Goal: Information Seeking & Learning: Understand process/instructions

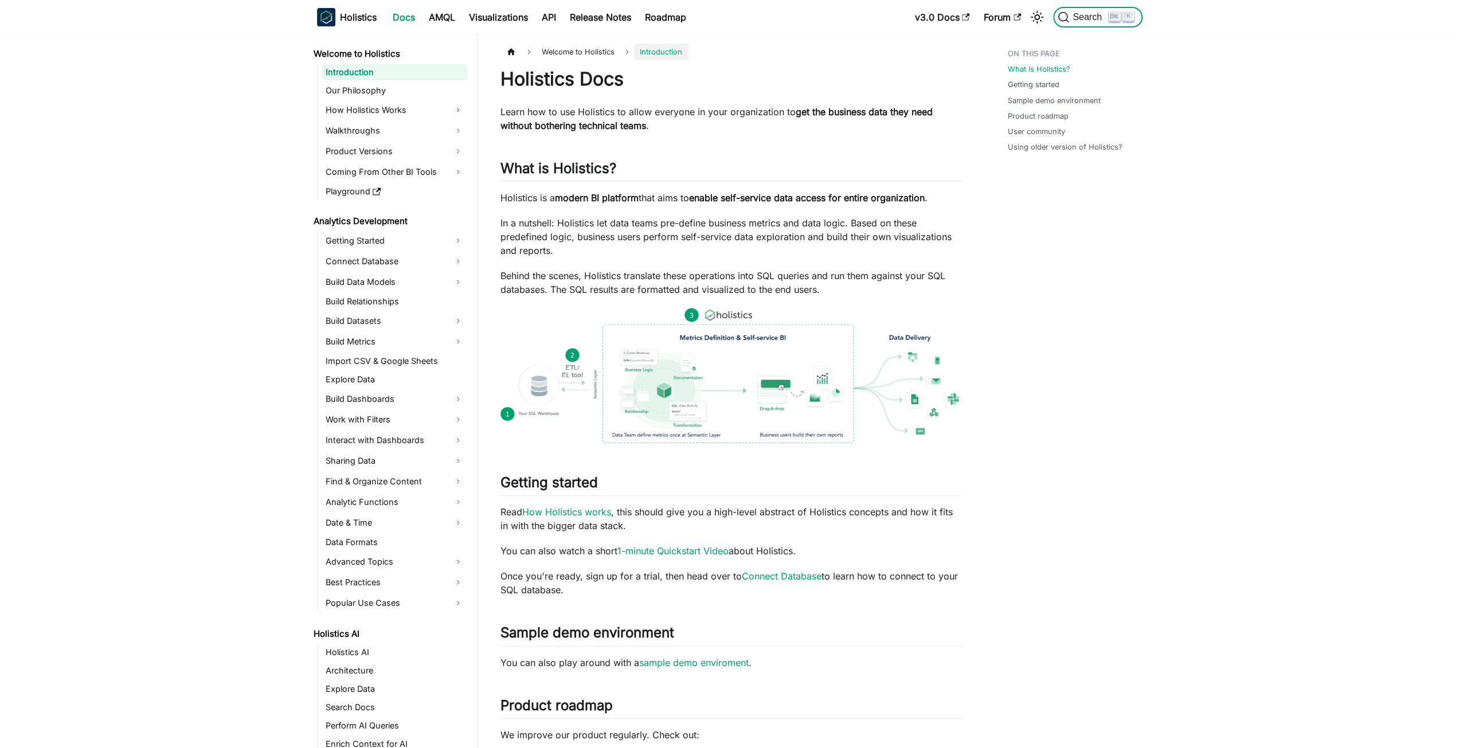
click at [1079, 19] on span "Search" at bounding box center [1089, 17] width 40 height 10
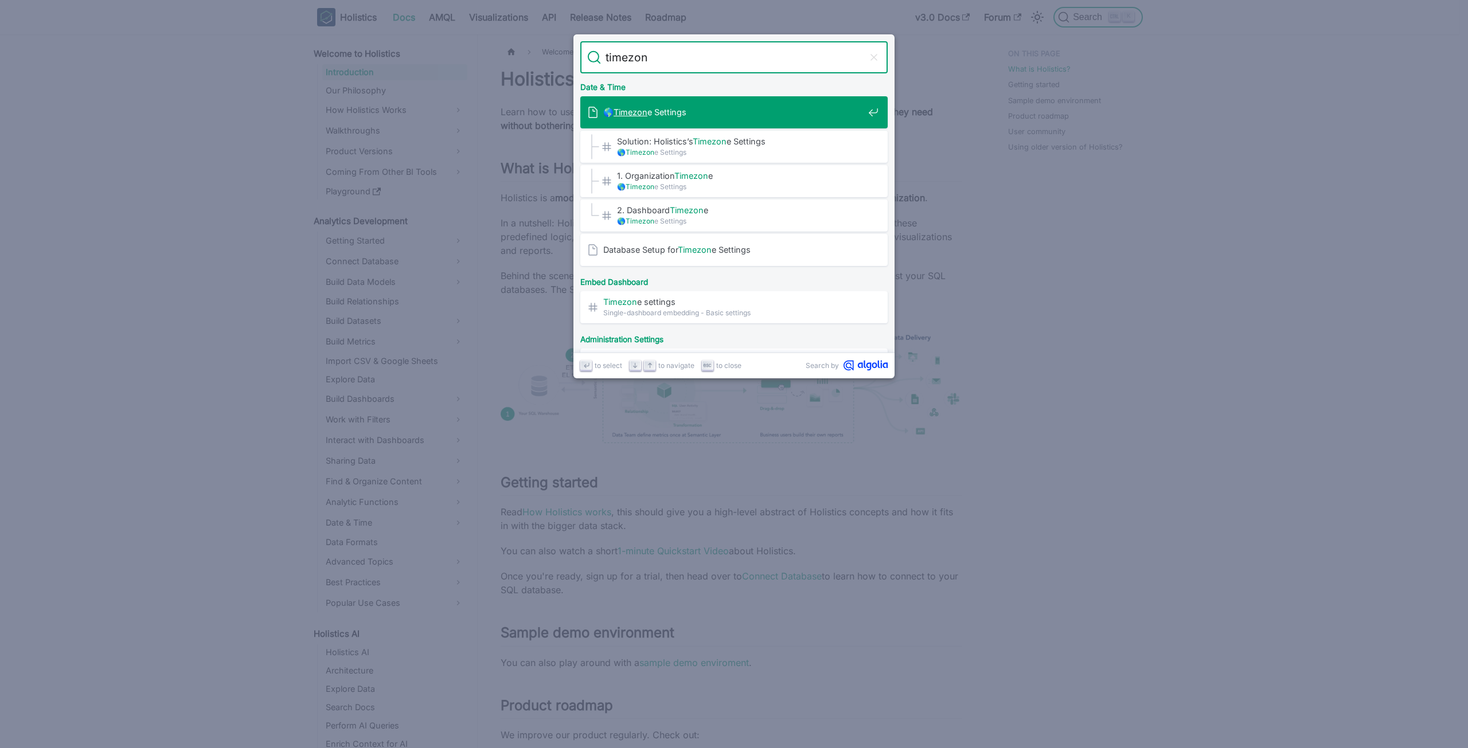
type input "timezone"
click at [763, 122] on div "🌎 Timezone Settings" at bounding box center [737, 112] width 300 height 32
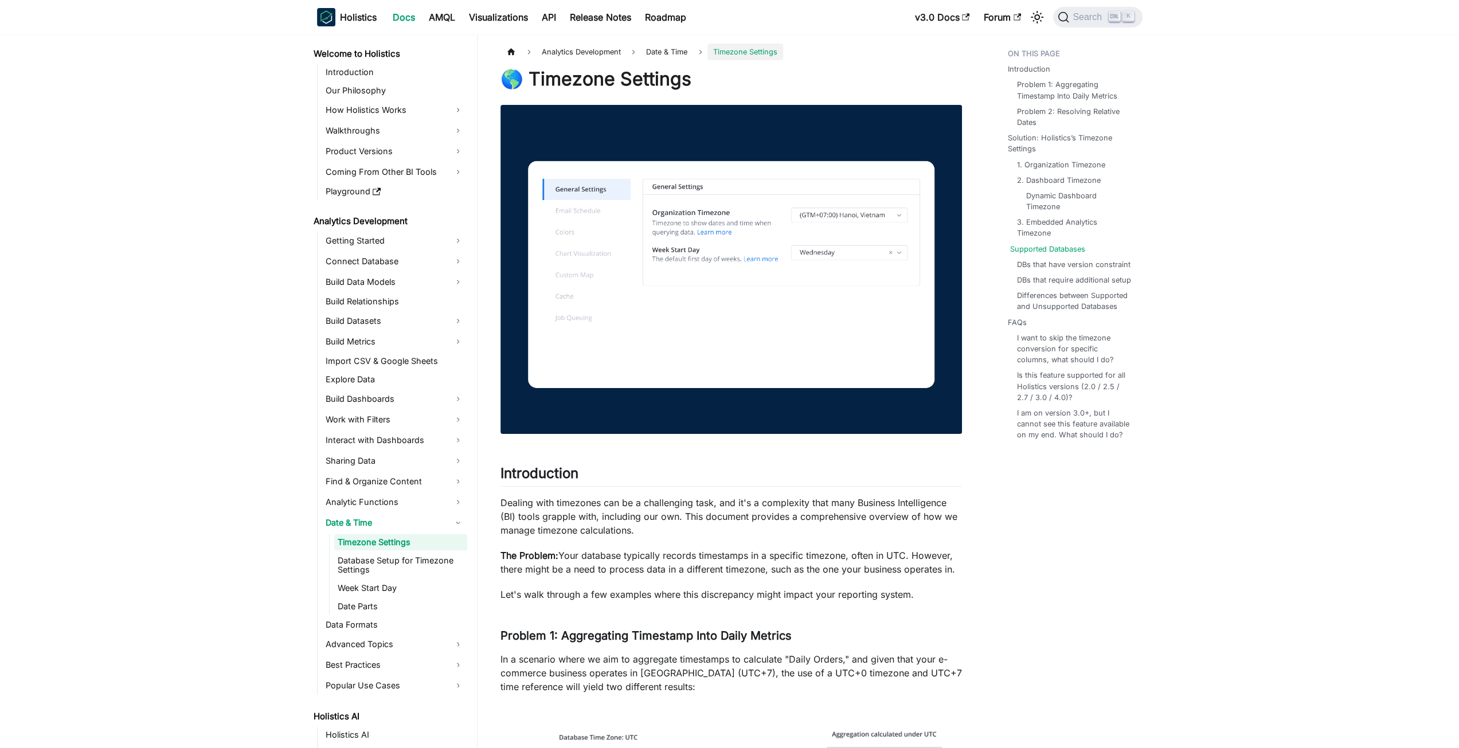
click at [1071, 247] on link "Supported Databases" at bounding box center [1047, 249] width 75 height 11
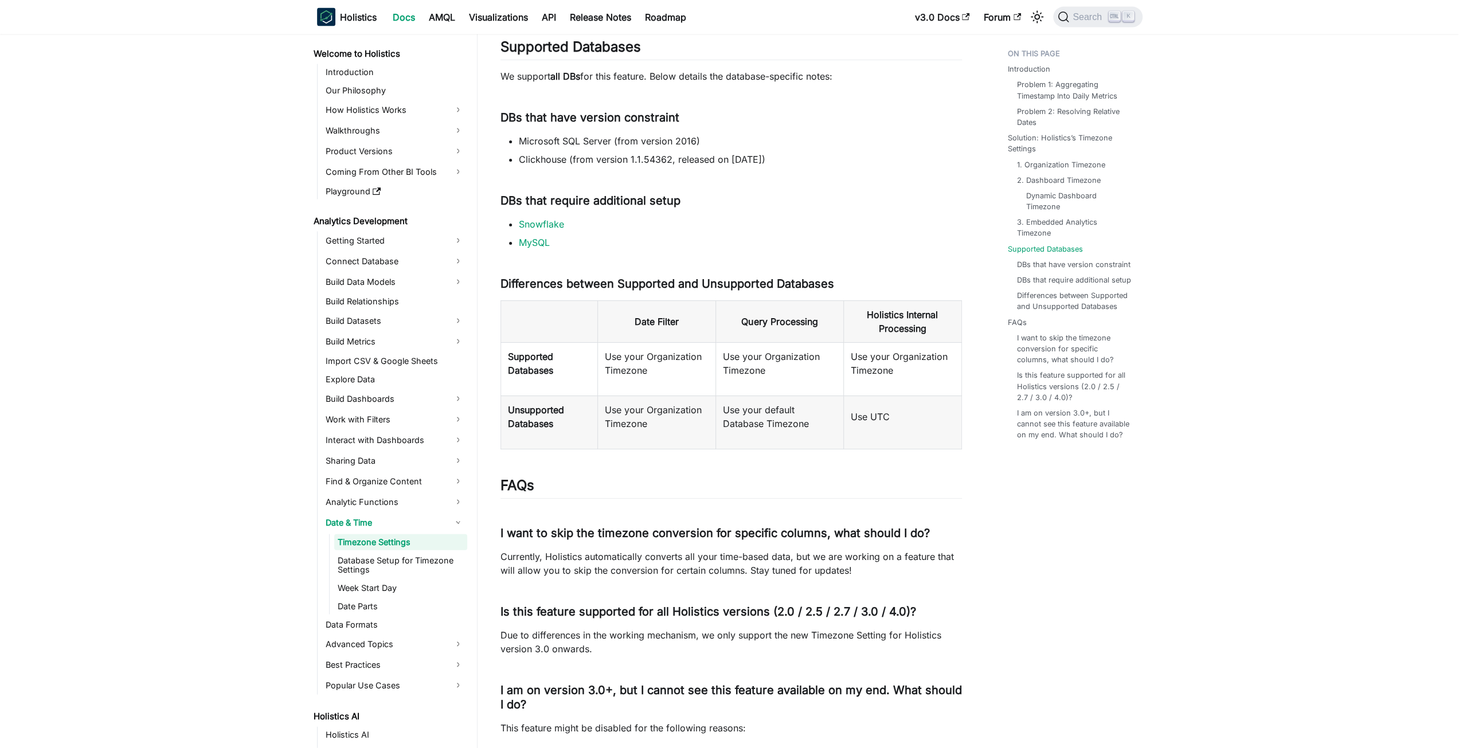
click at [663, 395] on td "Use your Organization Timezone" at bounding box center [657, 368] width 118 height 53
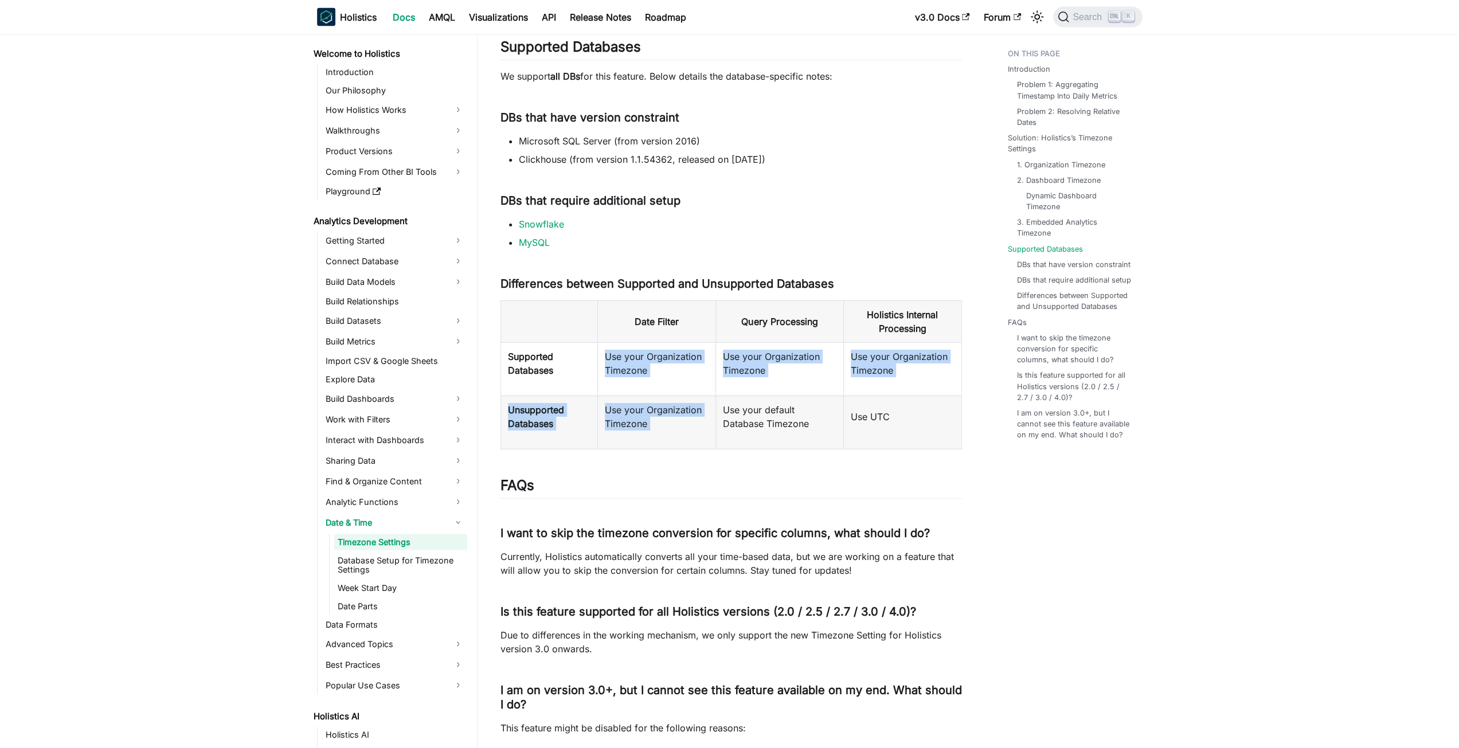
drag, startPoint x: 663, startPoint y: 395, endPoint x: 667, endPoint y: 439, distance: 45.0
click at [667, 439] on tbody "Supported Databases Use your Organization Timezone Use your Organization Timezo…" at bounding box center [731, 395] width 461 height 107
click at [667, 439] on td "Use your Organization Timezone" at bounding box center [657, 422] width 118 height 53
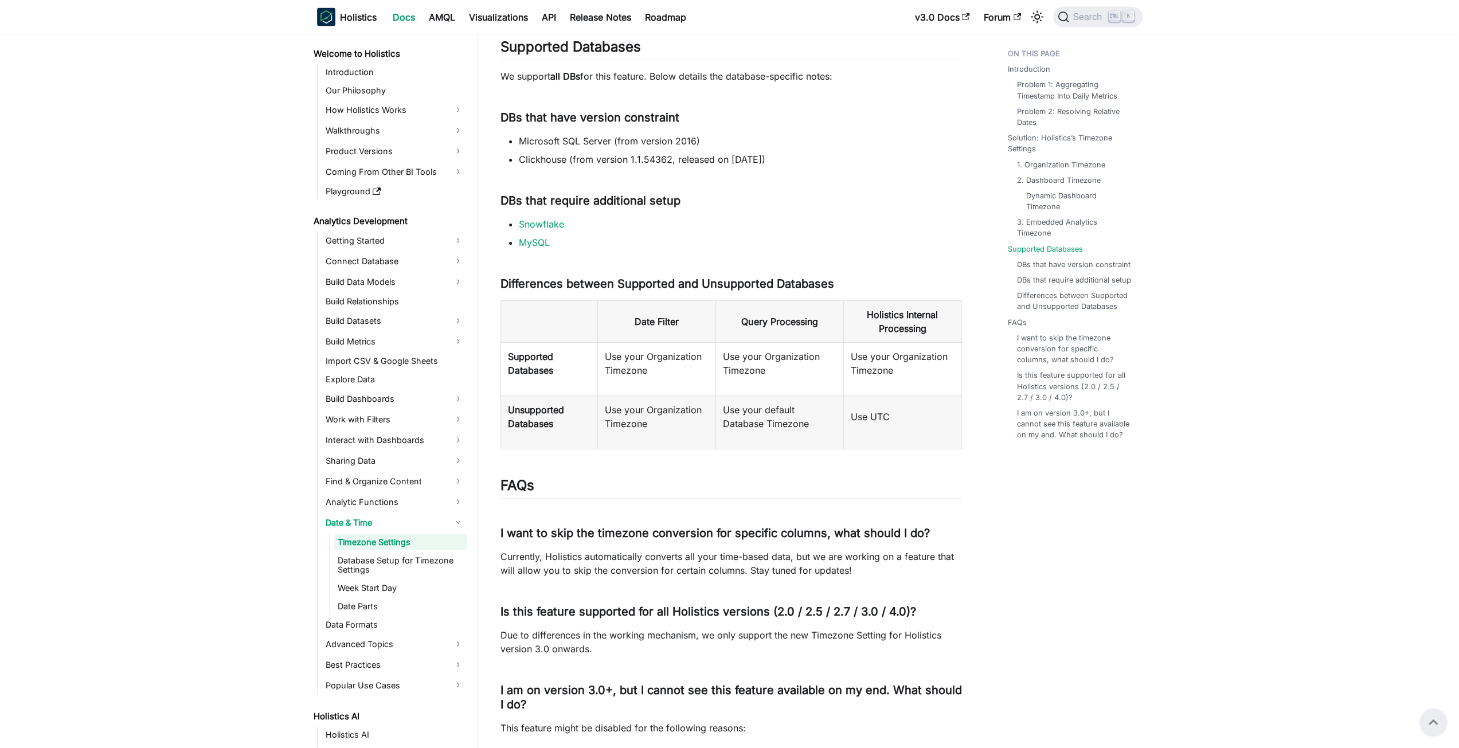
scroll to position [2257, 0]
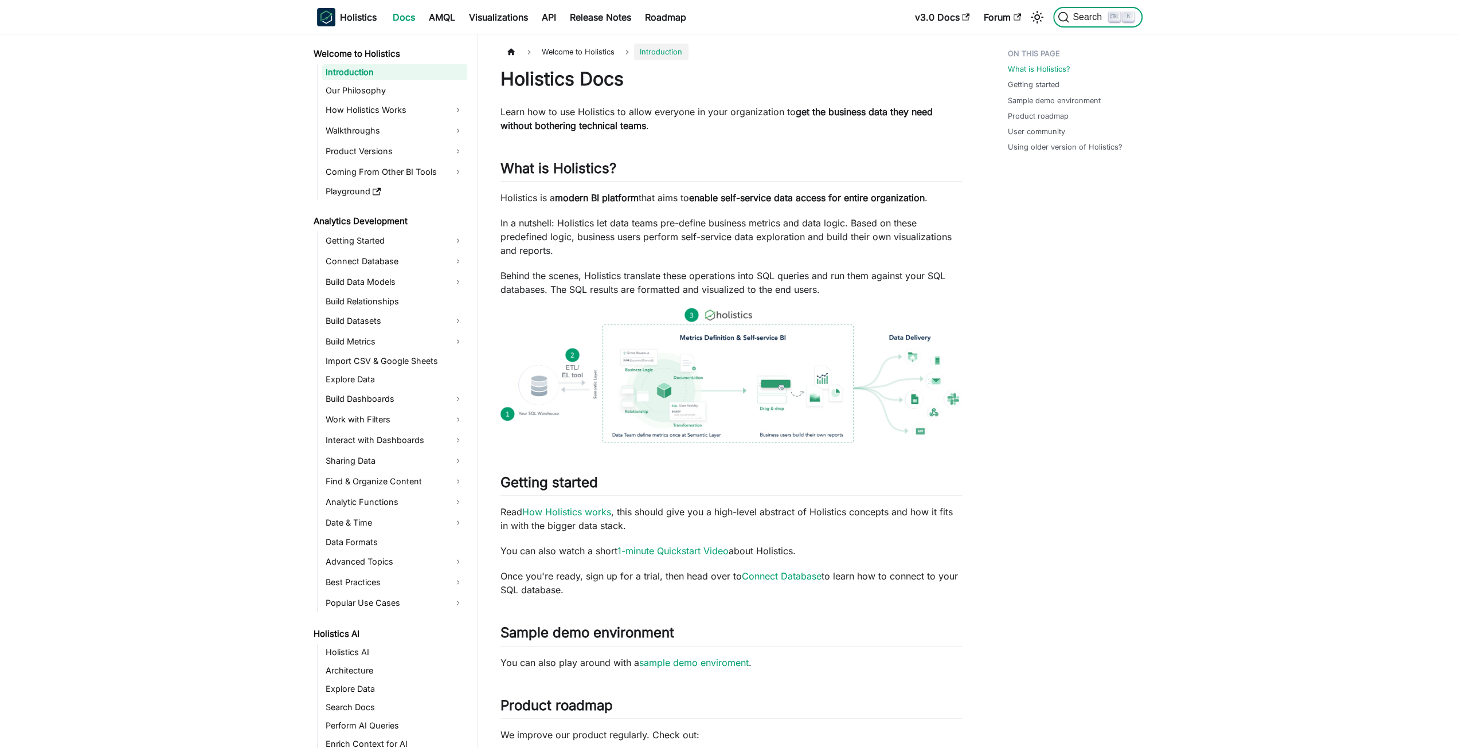
click at [1072, 11] on span "Search" at bounding box center [1083, 16] width 51 height 11
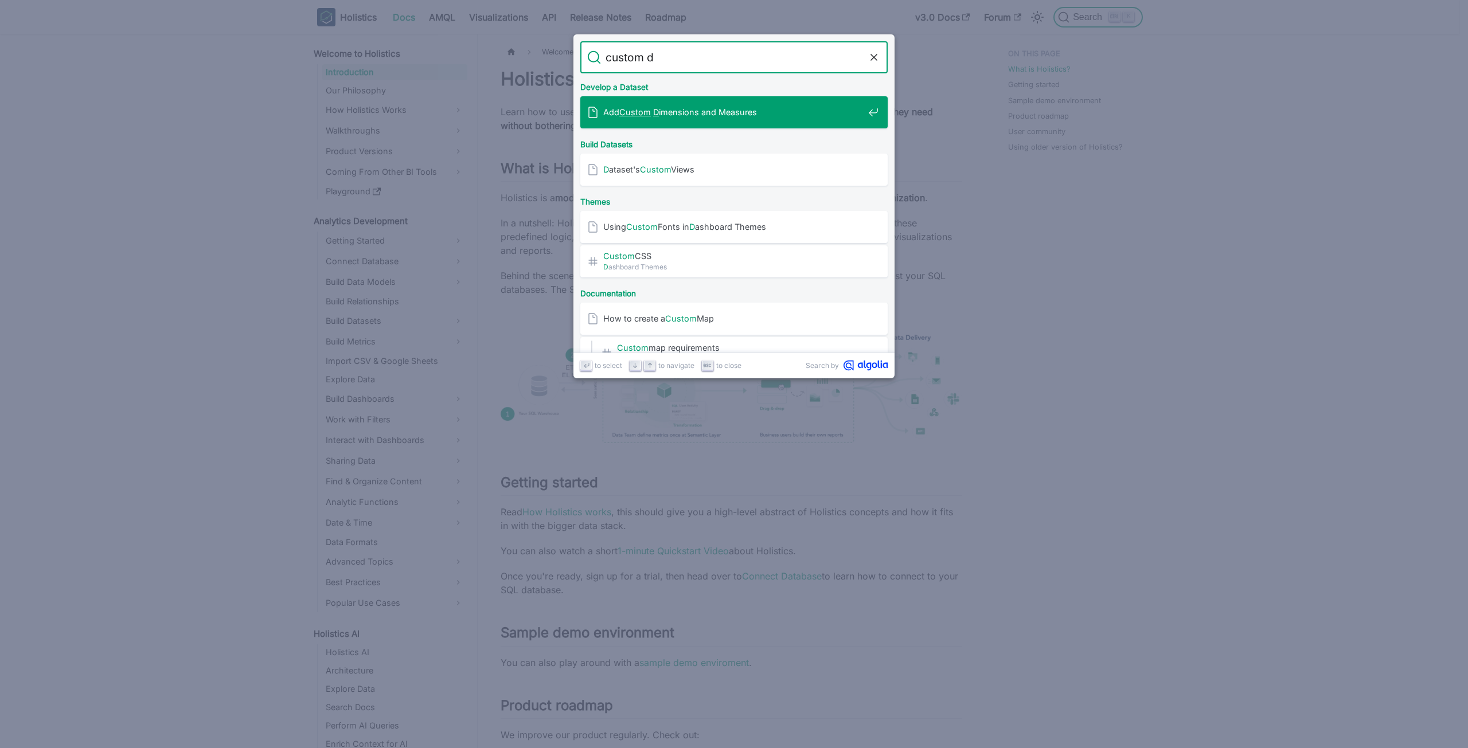
type input "custom dd"
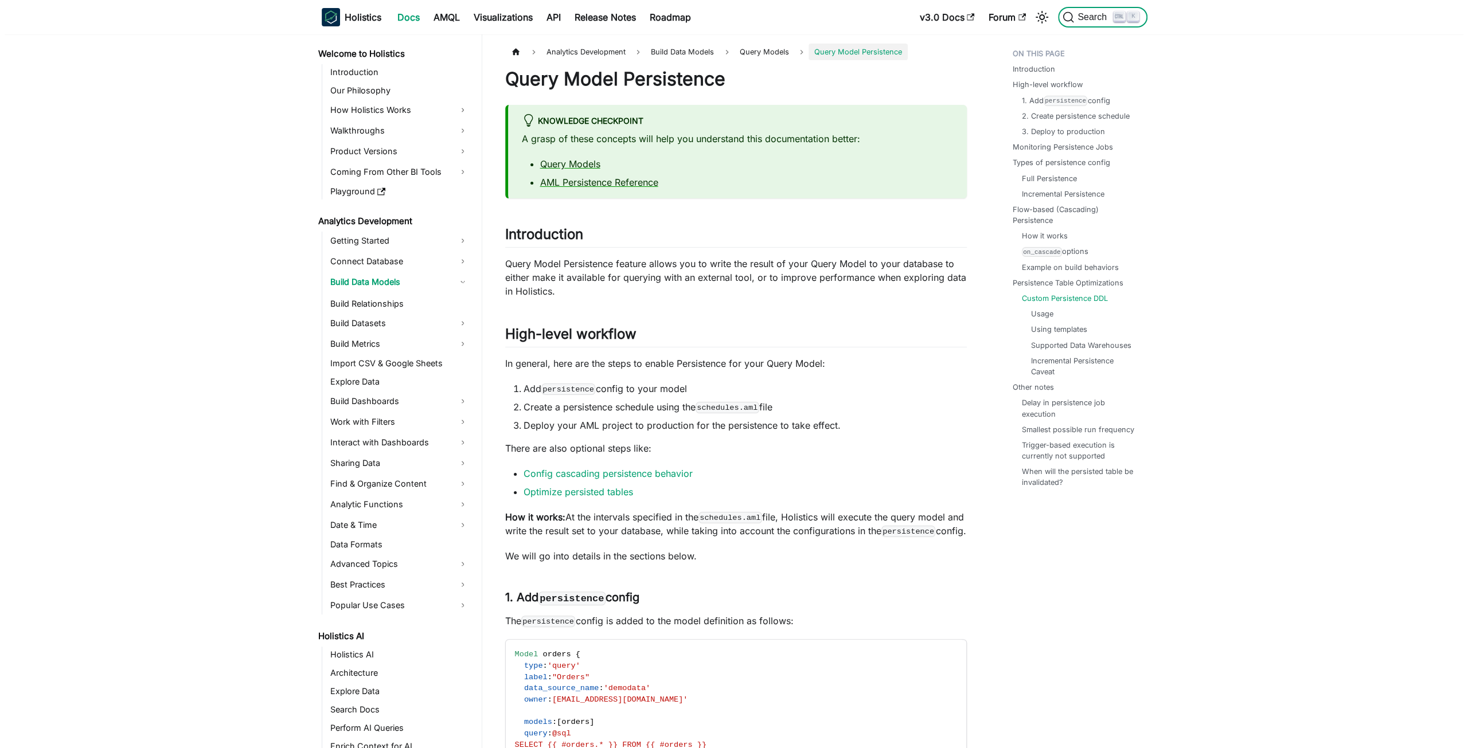
scroll to position [6469, 0]
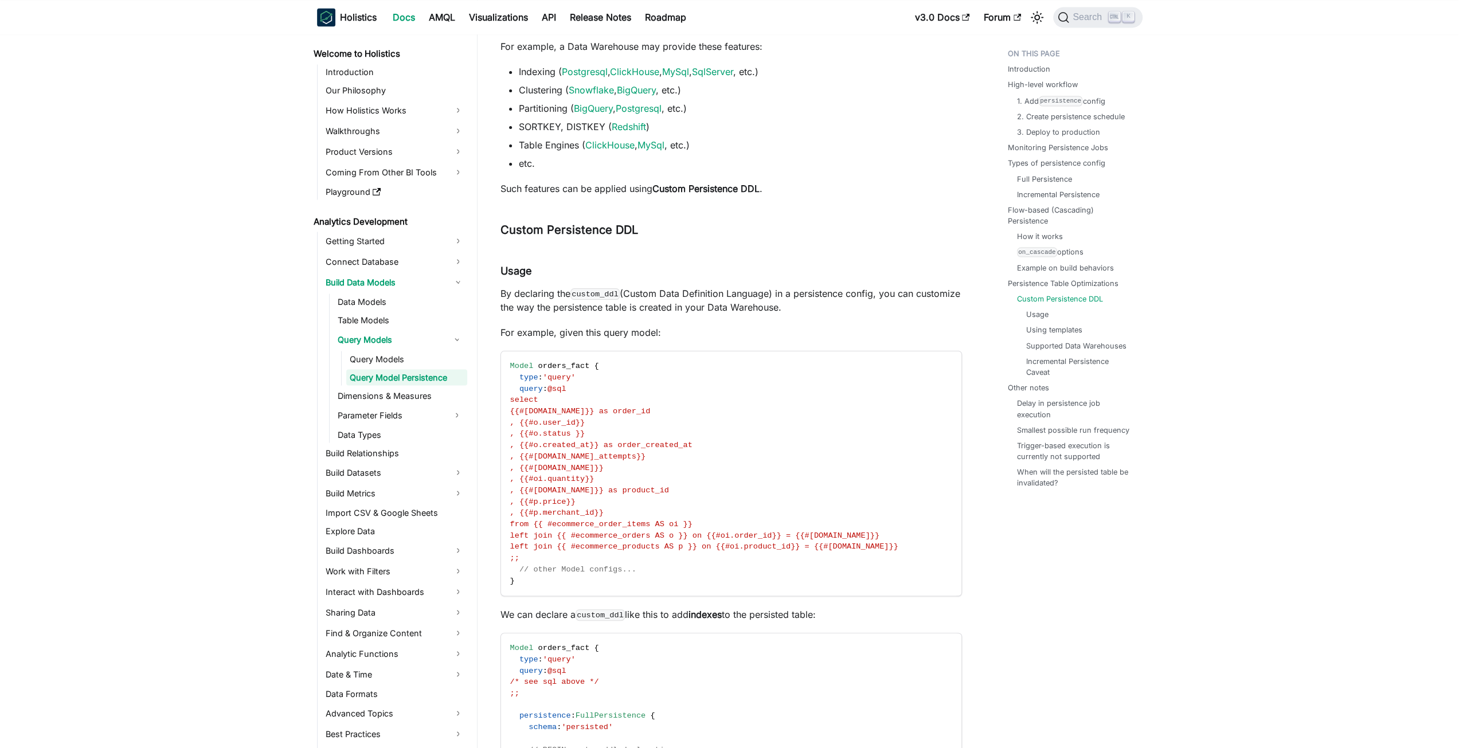
drag, startPoint x: 632, startPoint y: 255, endPoint x: 493, endPoint y: 264, distance: 140.2
copy h3 "Custom Persistence DDL"
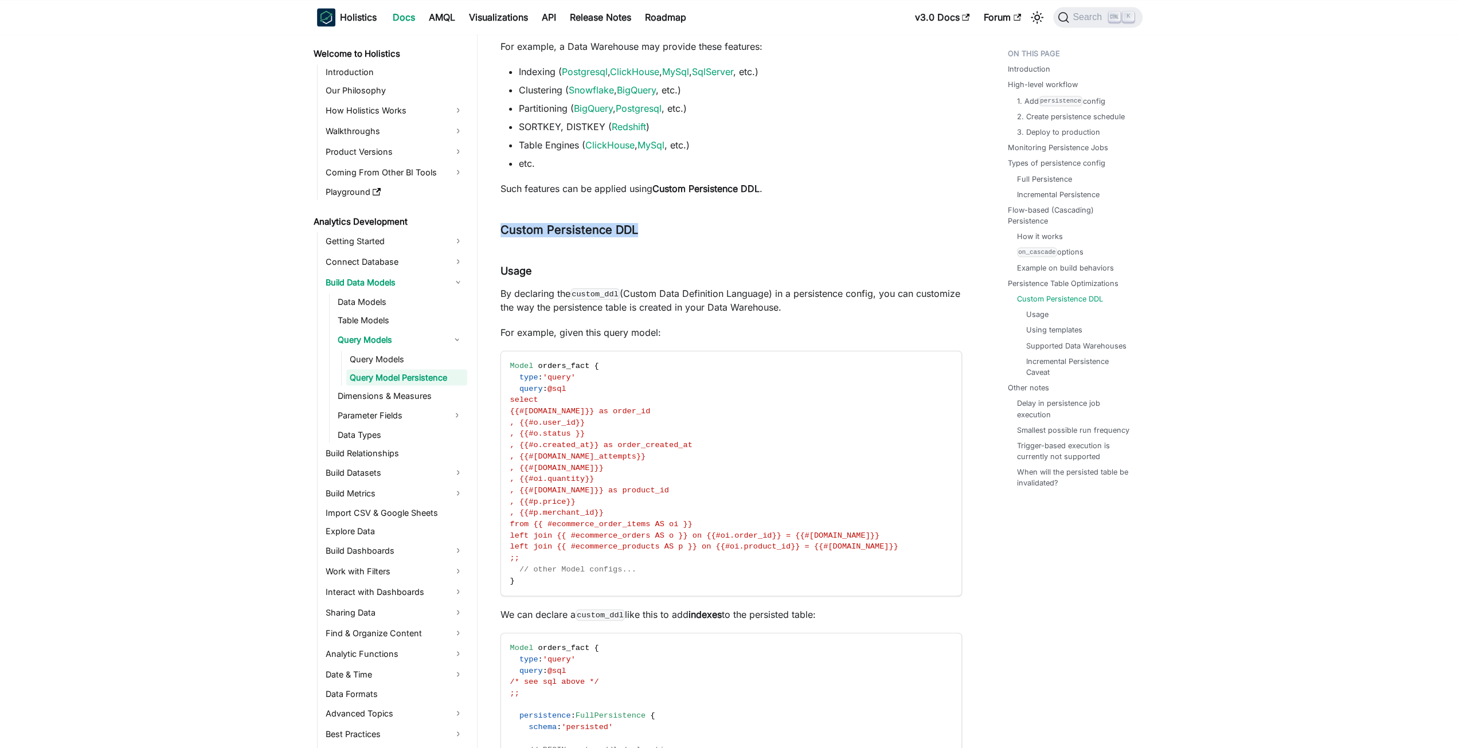
drag, startPoint x: 499, startPoint y: 260, endPoint x: 610, endPoint y: 248, distance: 111.9
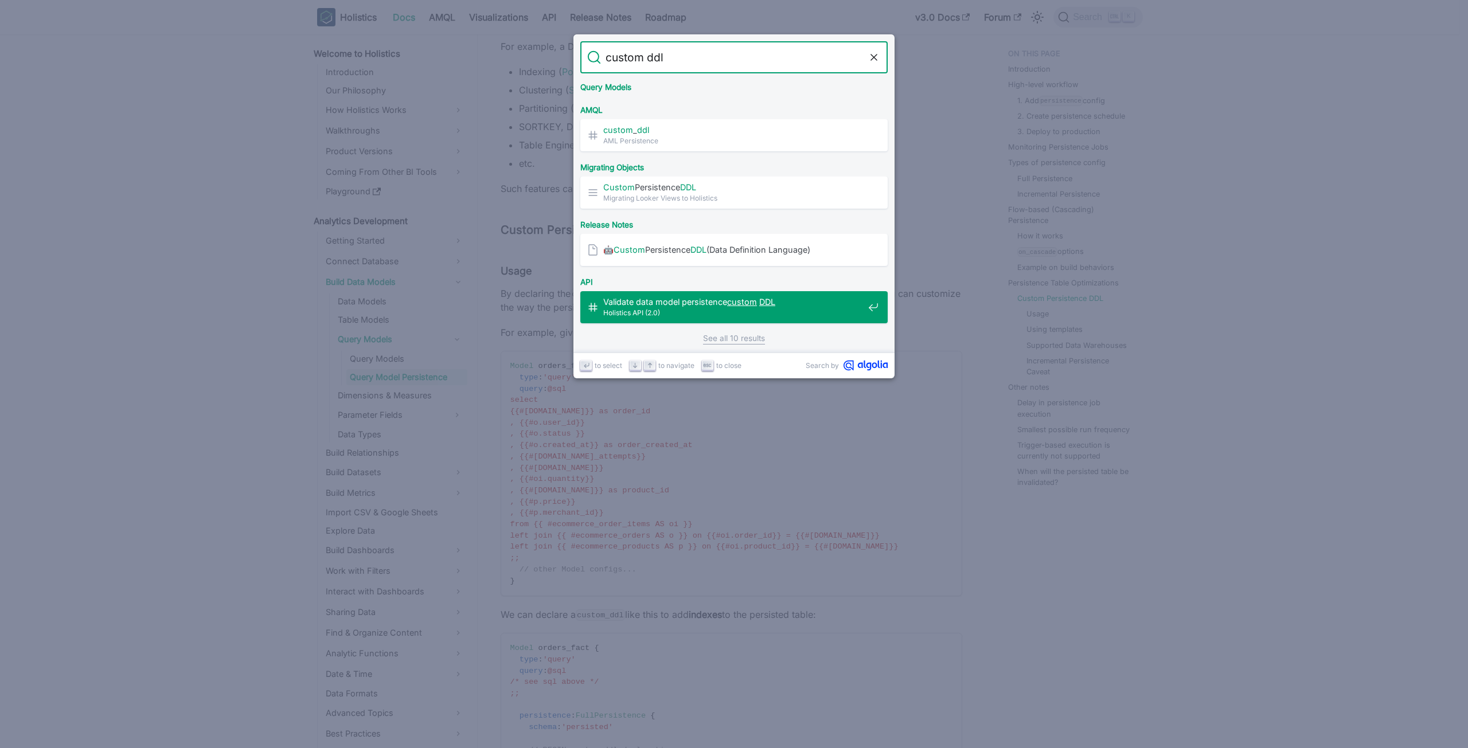
scroll to position [177, 0]
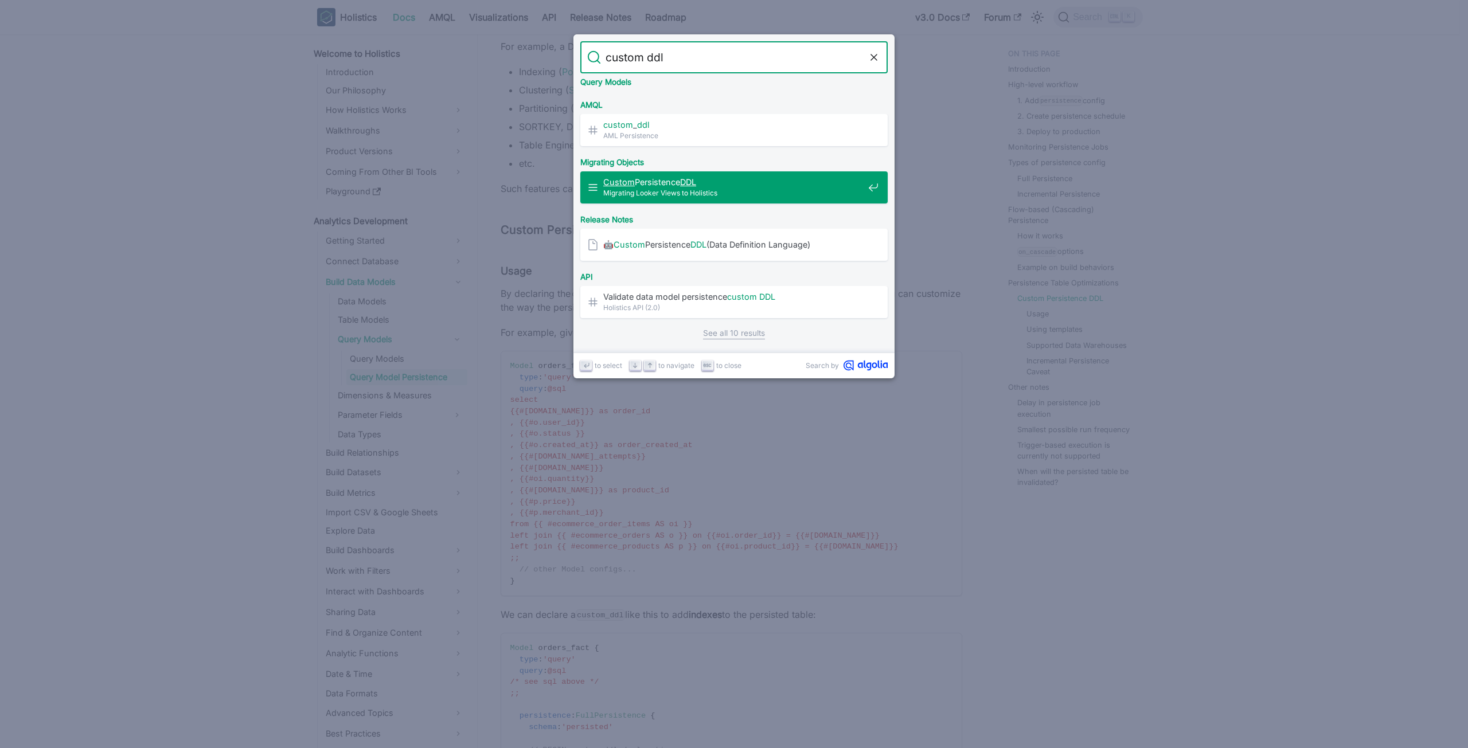
type input "custom ddl"
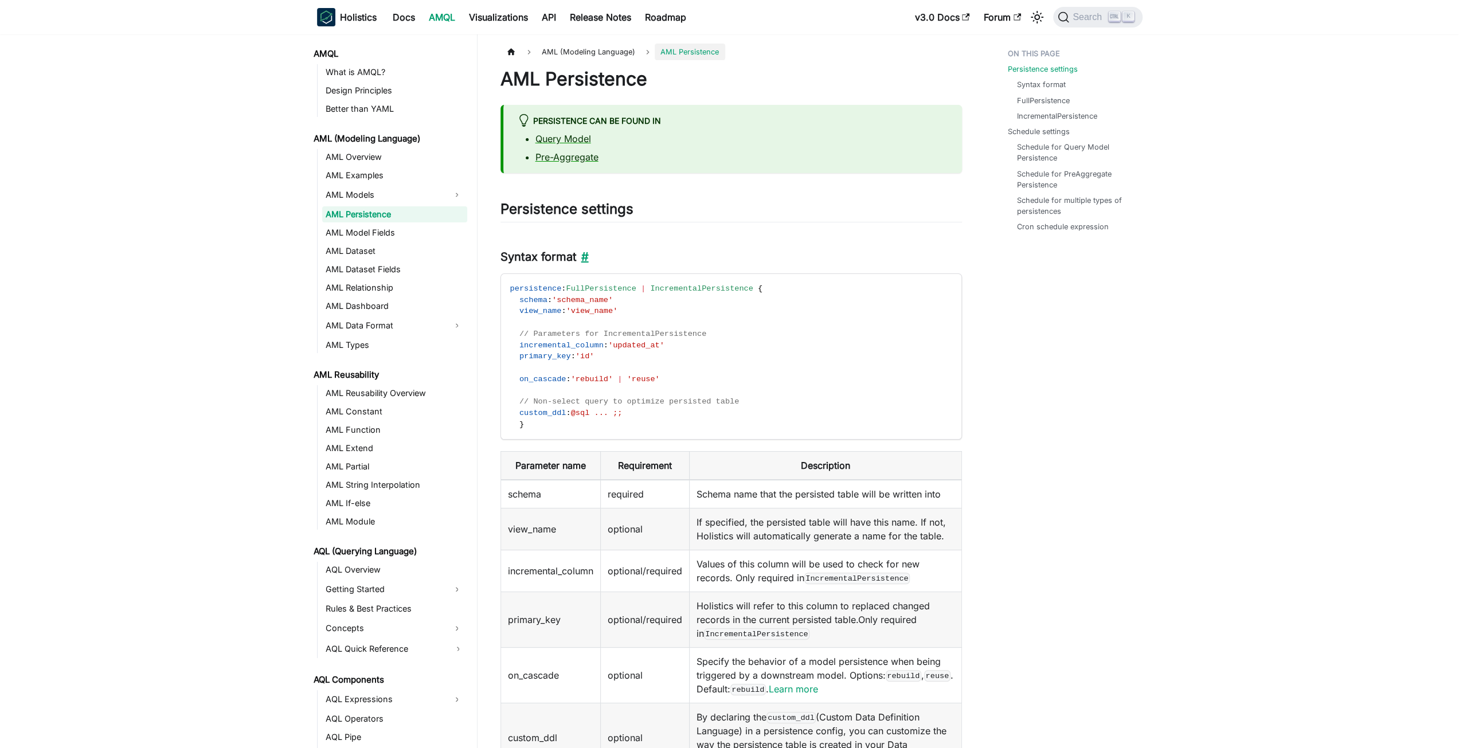
click at [583, 252] on link "​" at bounding box center [583, 257] width 12 height 14
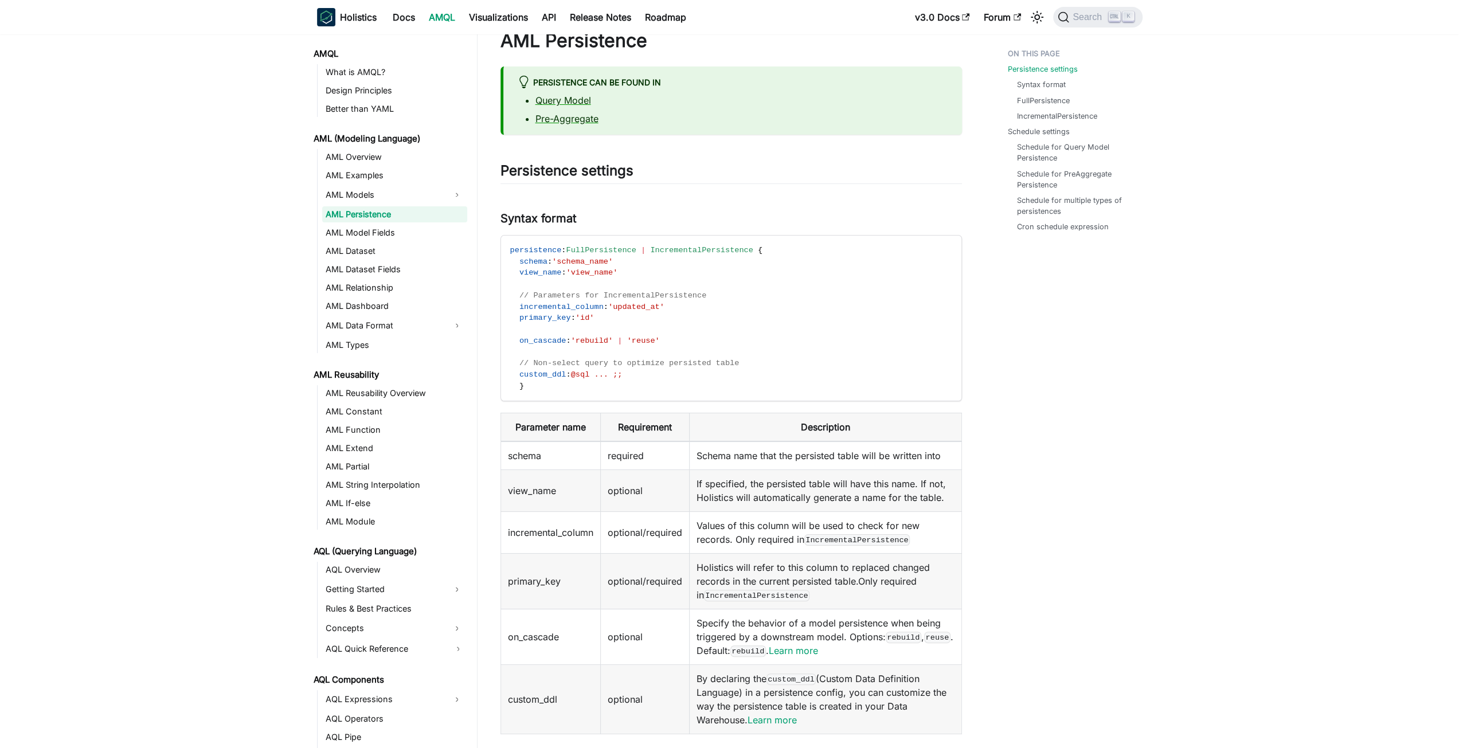
scroll to position [38, 0]
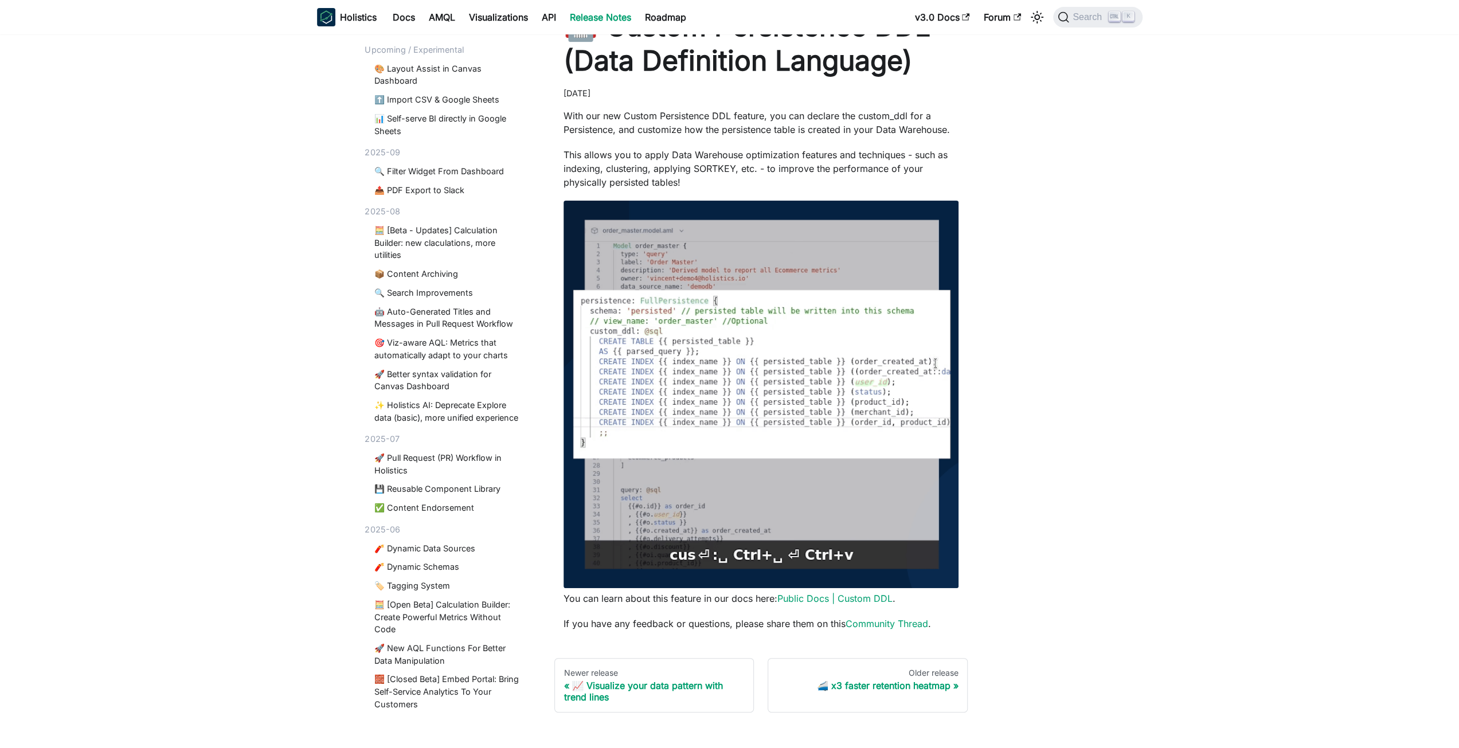
scroll to position [9, 0]
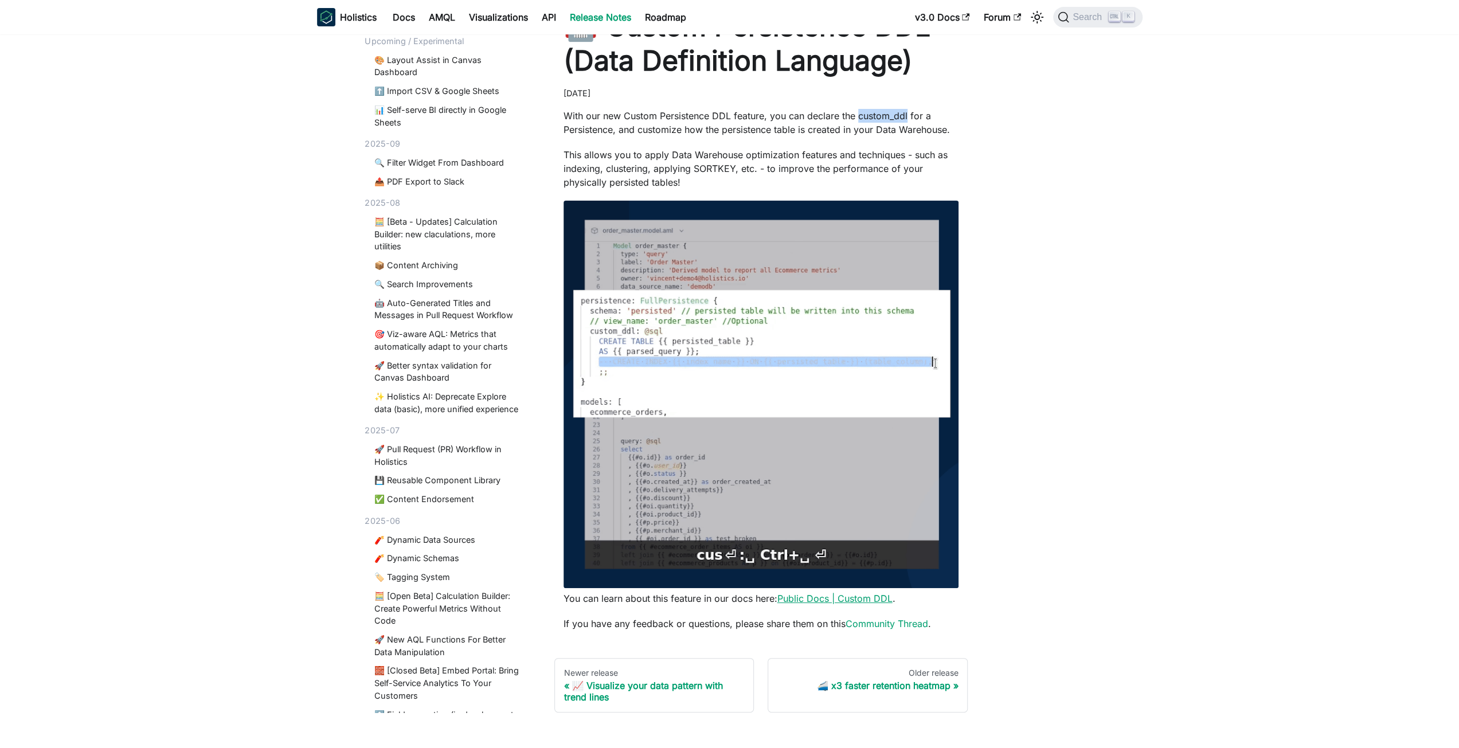
click at [876, 598] on link "Public Docs | Custom DDL" at bounding box center [835, 598] width 115 height 11
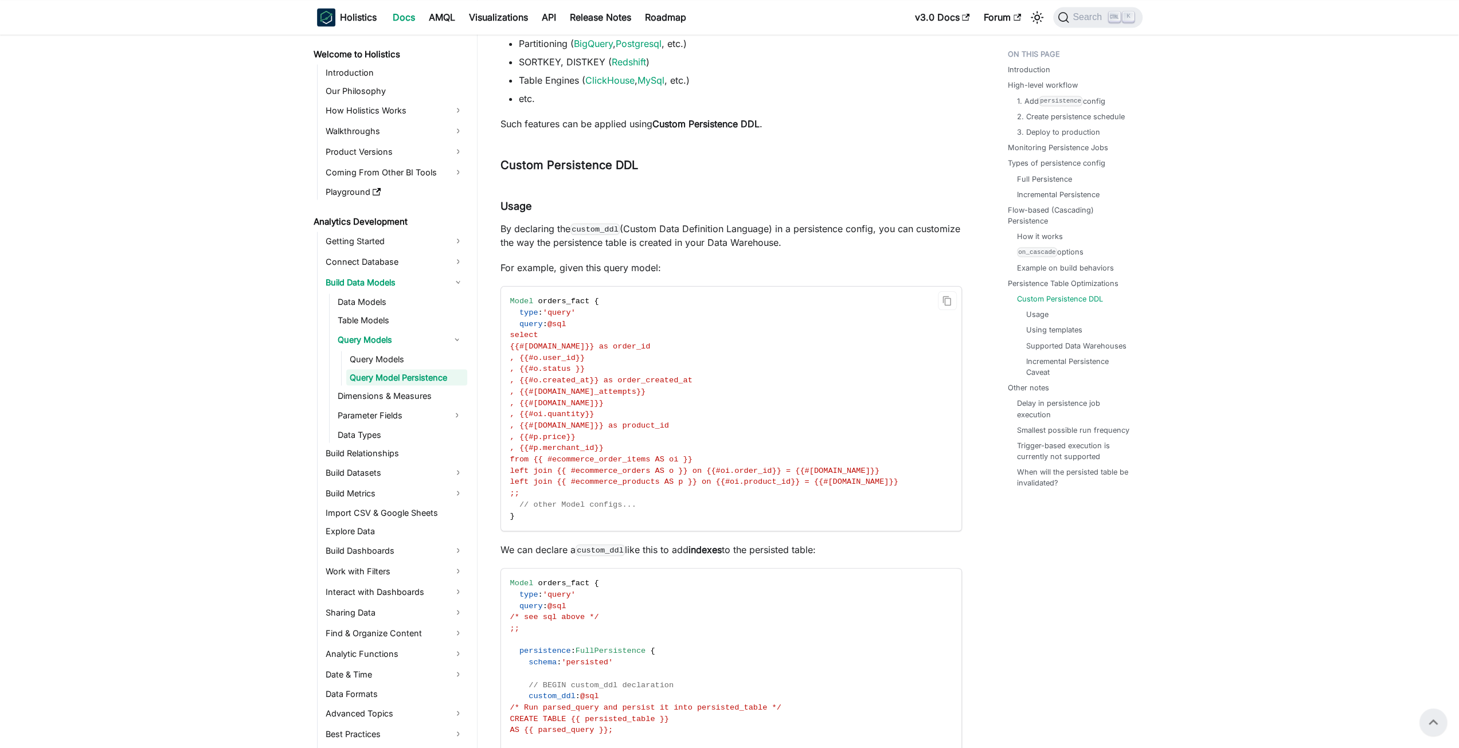
scroll to position [6450, 0]
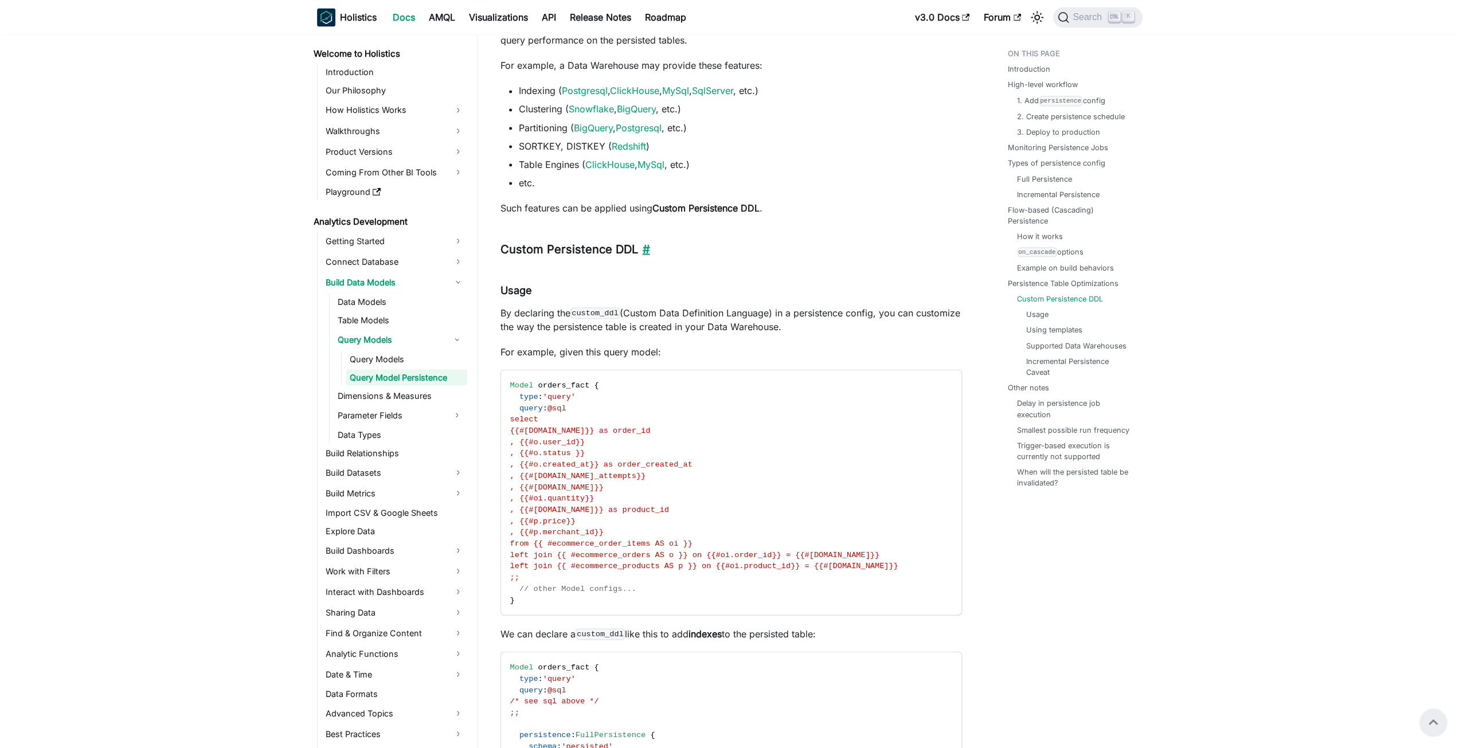
click at [638, 256] on link "​" at bounding box center [644, 249] width 12 height 14
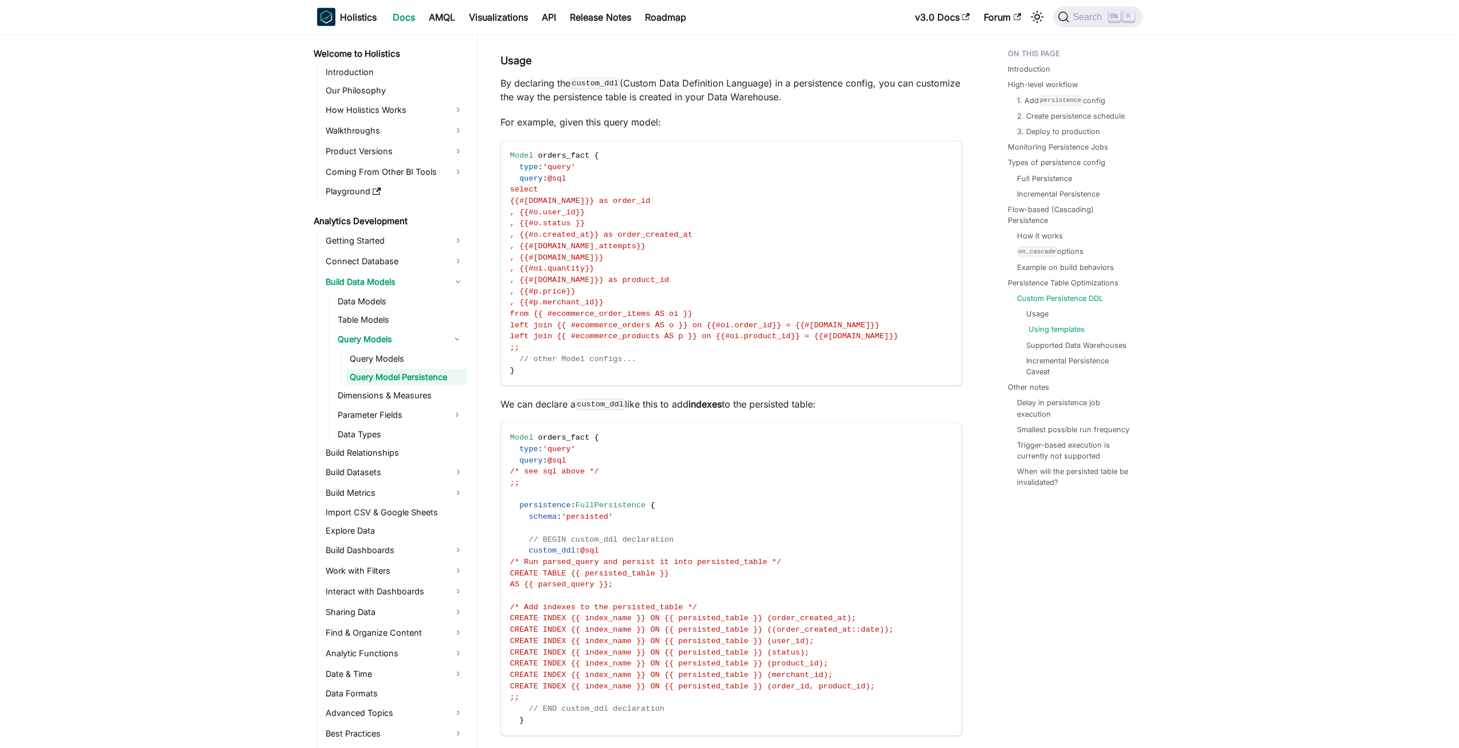
click at [1040, 327] on link "Using templates" at bounding box center [1057, 329] width 56 height 11
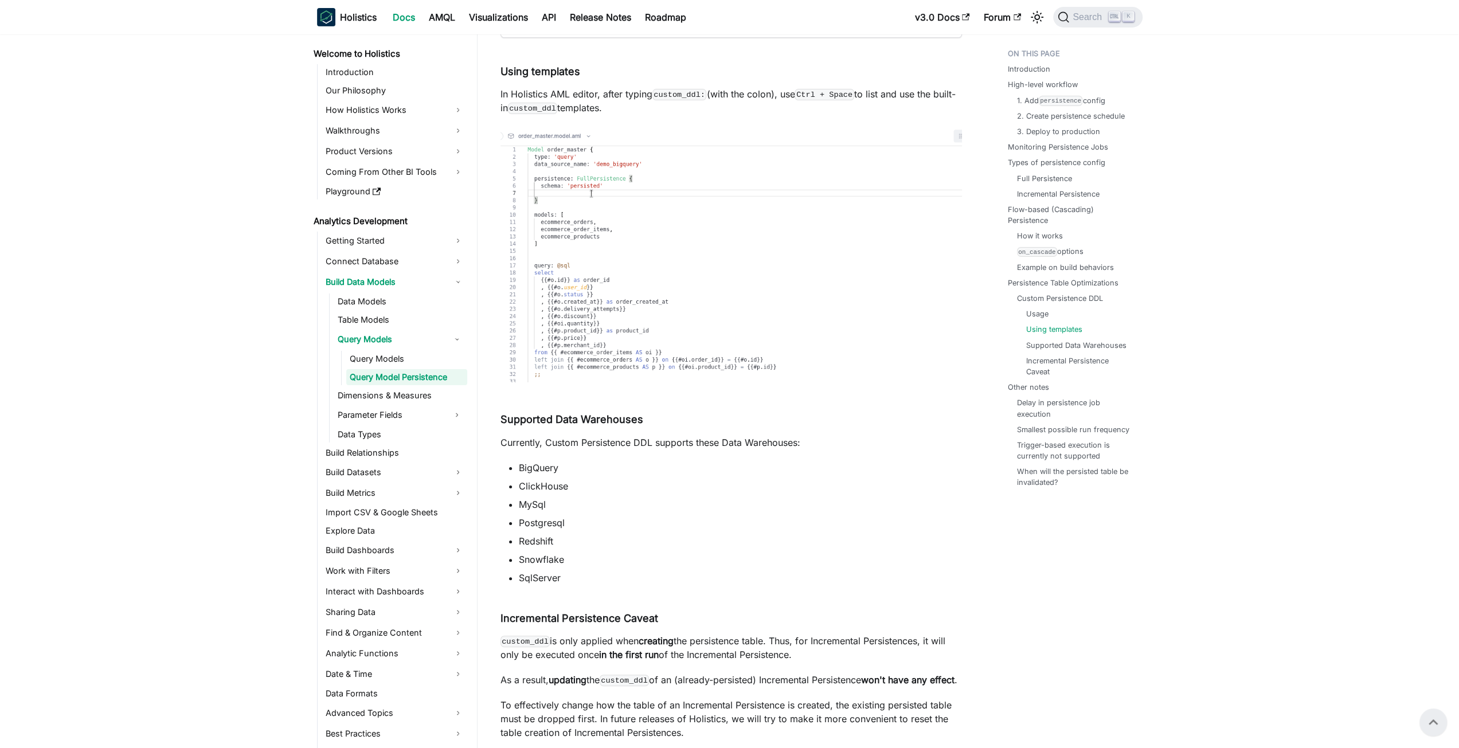
scroll to position [8220, 0]
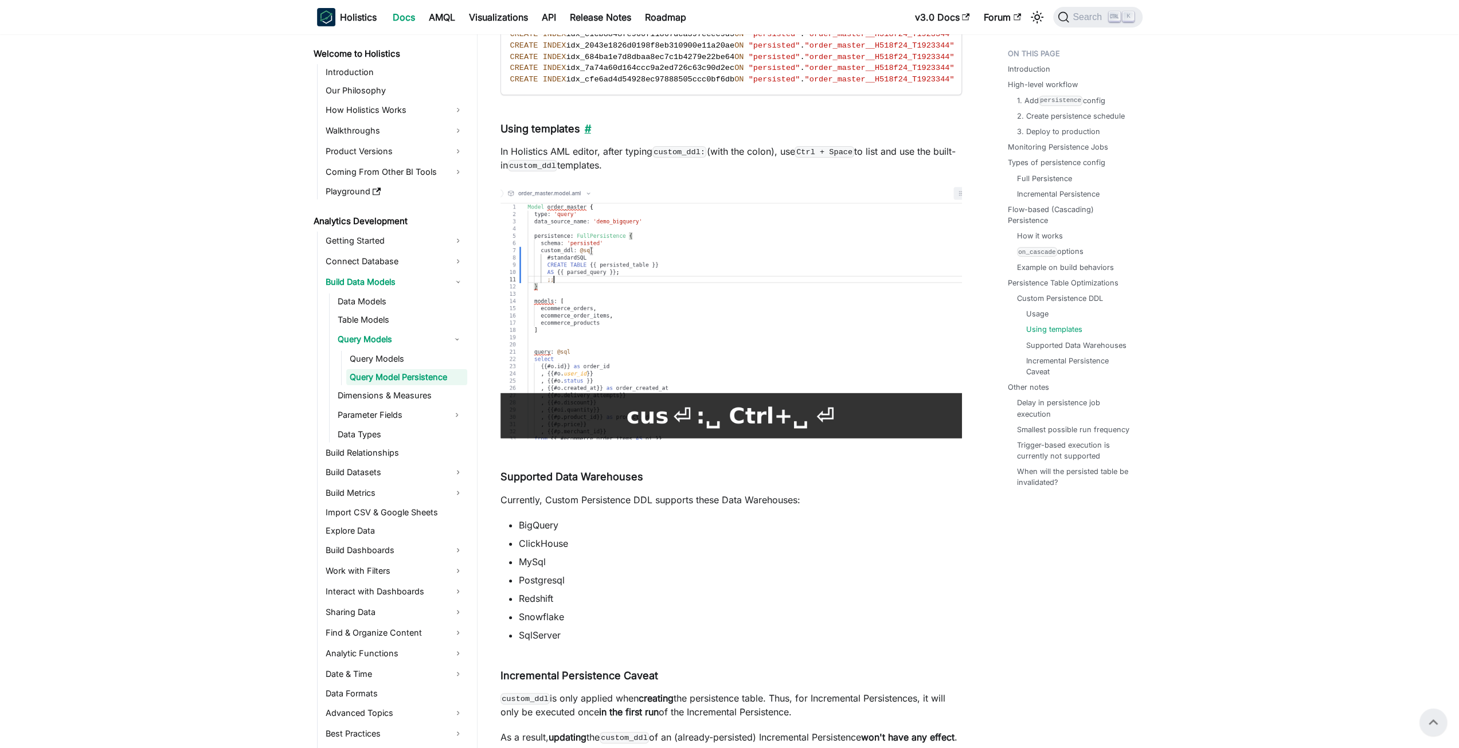
click at [583, 135] on link "​" at bounding box center [585, 129] width 11 height 12
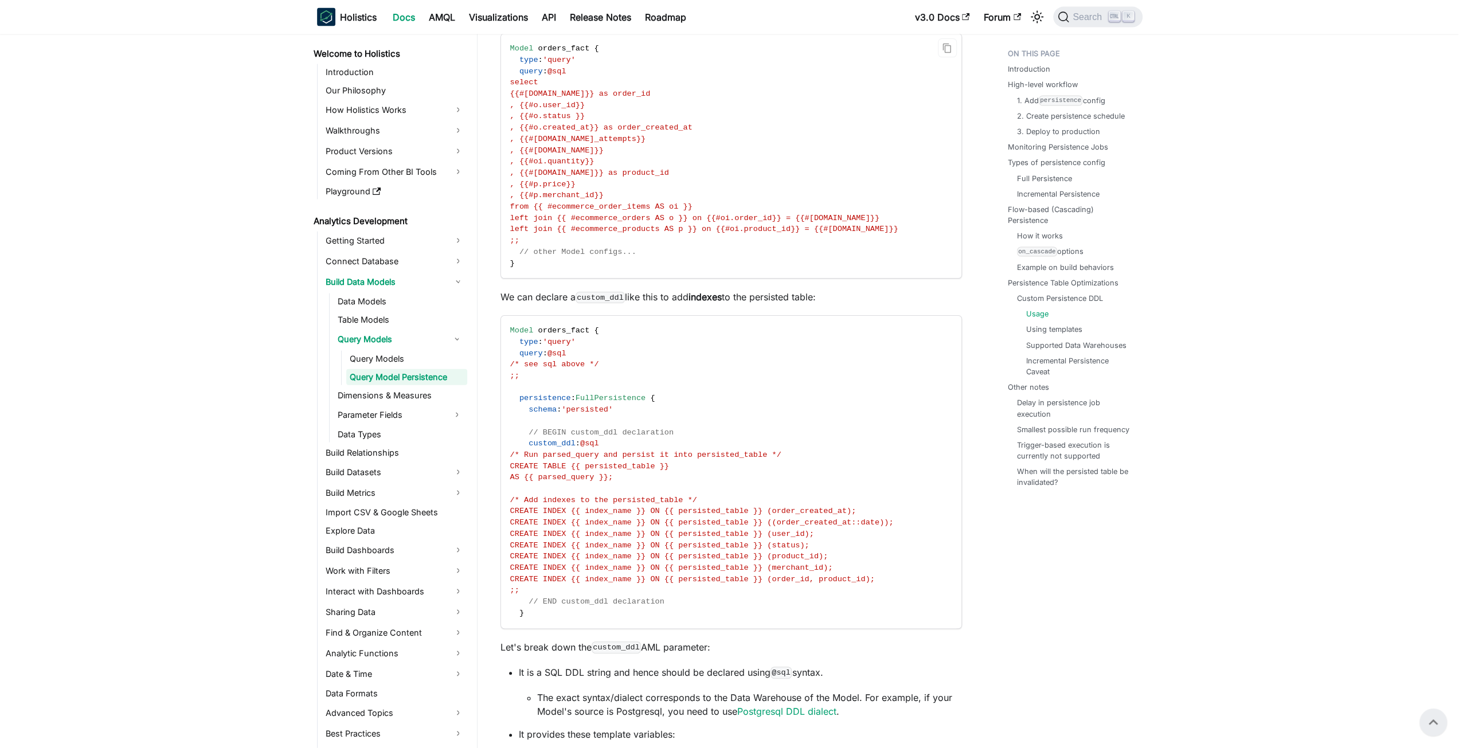
scroll to position [6615, 0]
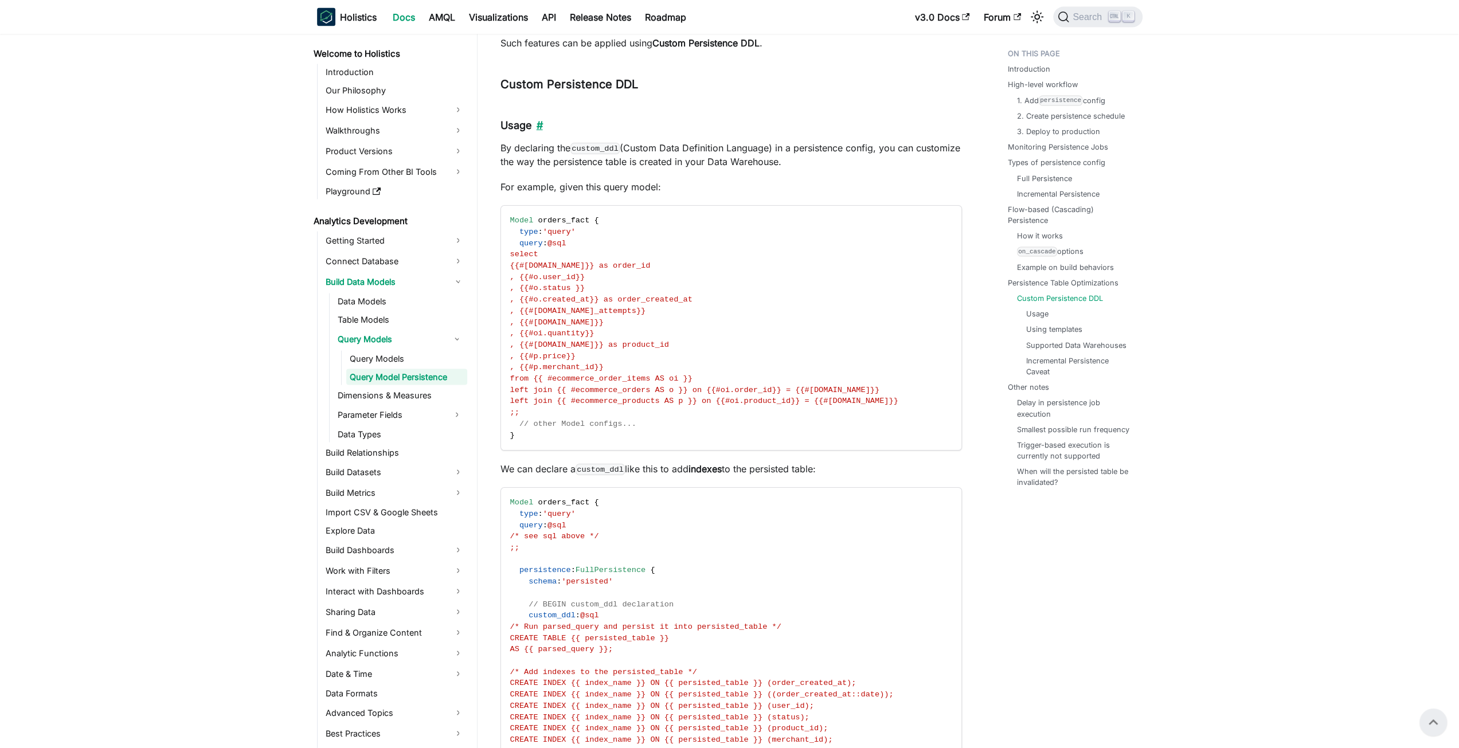
click at [533, 131] on link "​" at bounding box center [537, 125] width 11 height 12
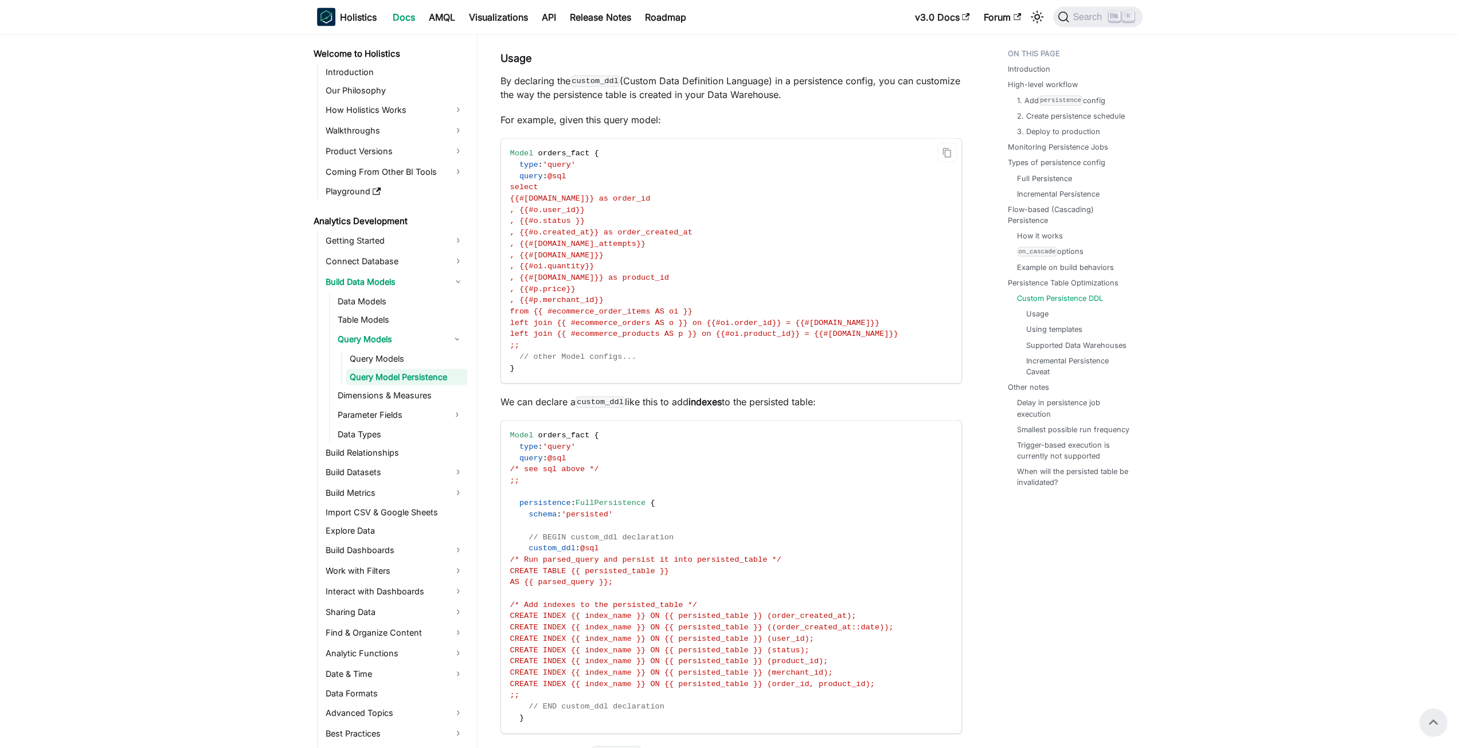
scroll to position [6663, 0]
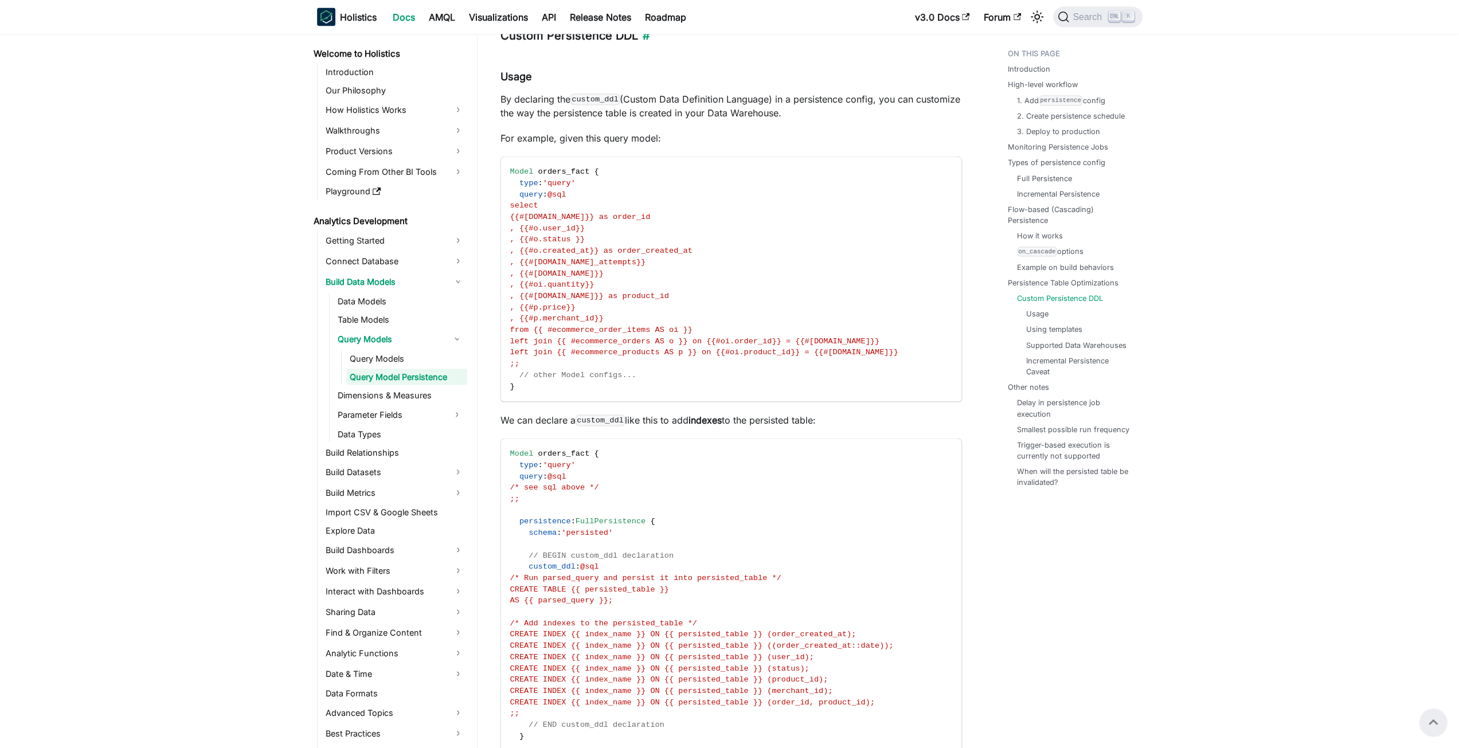
click at [647, 43] on h3 "Custom Persistence DDL ​" at bounding box center [732, 36] width 462 height 14
click at [640, 42] on link "​" at bounding box center [644, 36] width 12 height 14
